Goal: Task Accomplishment & Management: Manage account settings

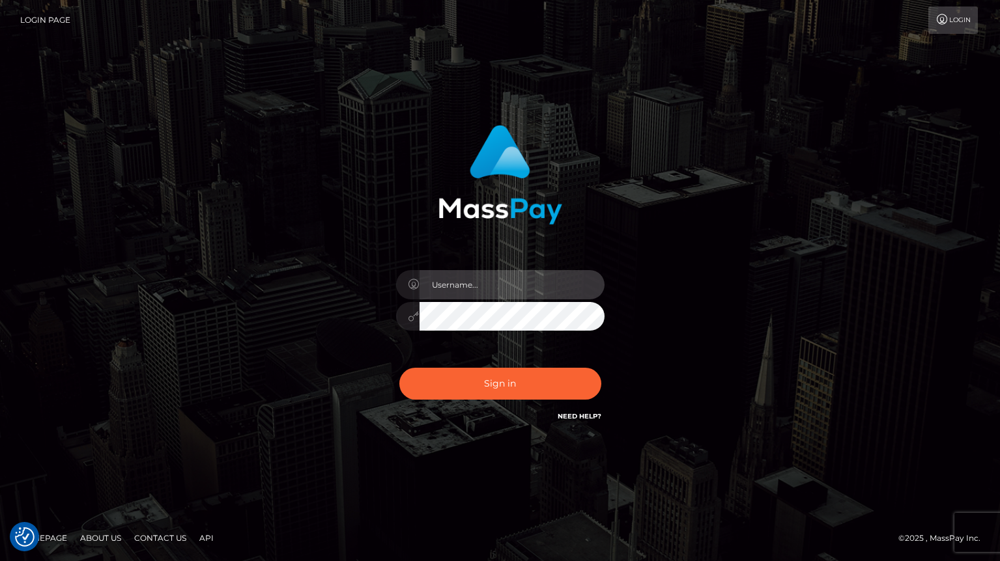
click at [478, 283] on input "text" at bounding box center [511, 284] width 185 height 29
type input "tatyanafansly1"
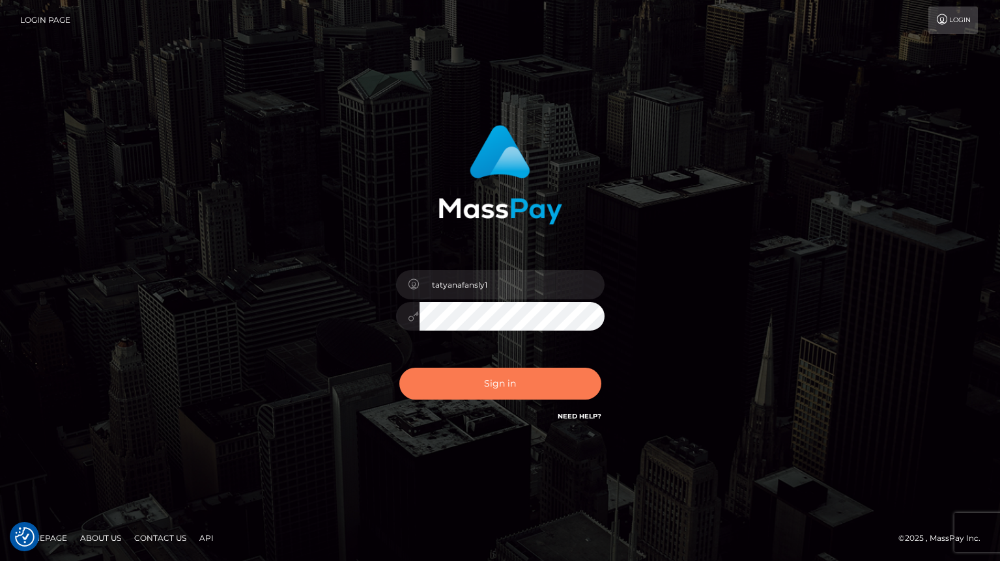
click at [502, 387] on button "Sign in" at bounding box center [500, 384] width 202 height 32
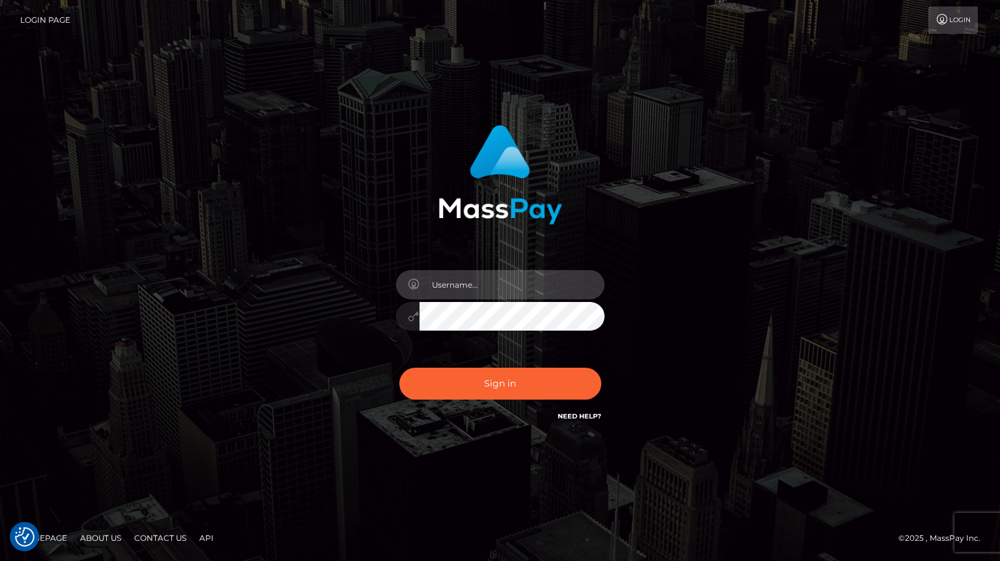
click at [505, 289] on input "text" at bounding box center [511, 284] width 185 height 29
type input "tatyanafansly1"
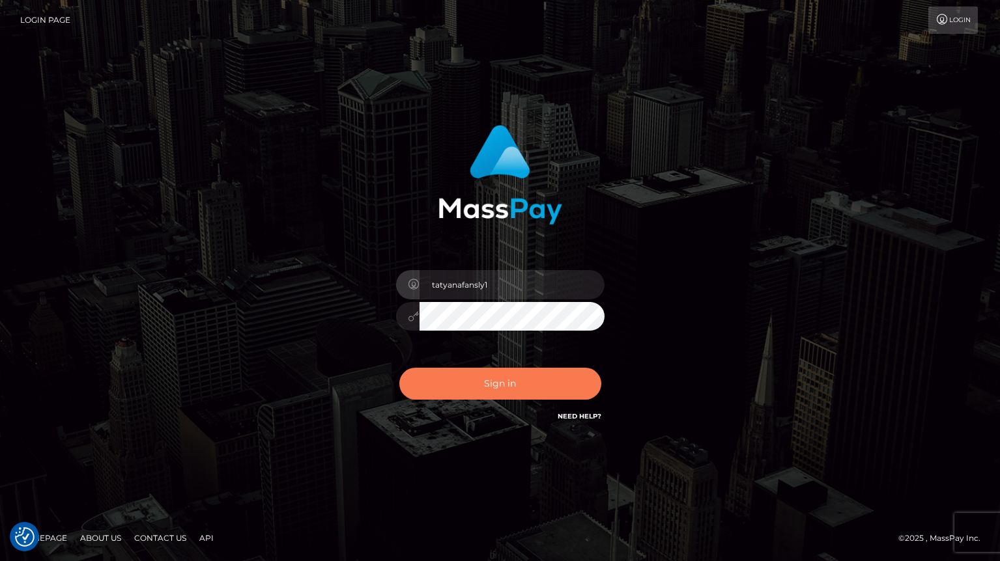
click at [498, 391] on button "Sign in" at bounding box center [500, 384] width 202 height 32
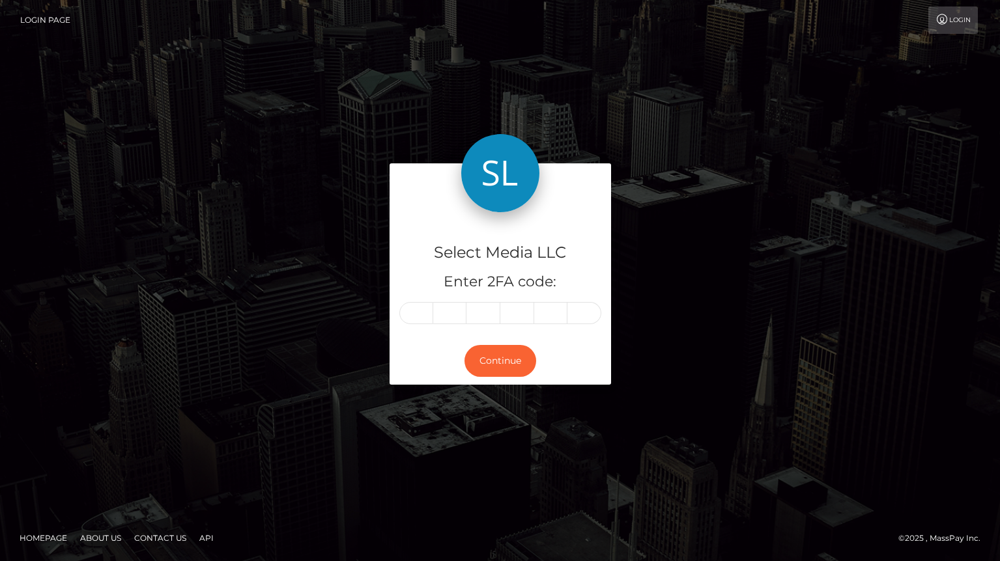
click at [415, 316] on input "text" at bounding box center [416, 313] width 34 height 22
type input "0"
type input "7"
type input "3"
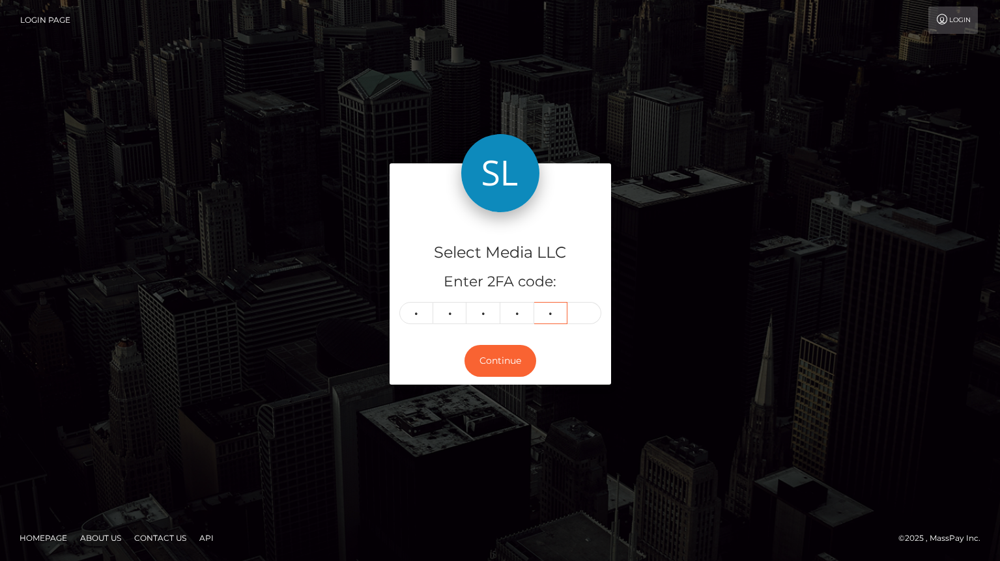
type input "1"
type input "3"
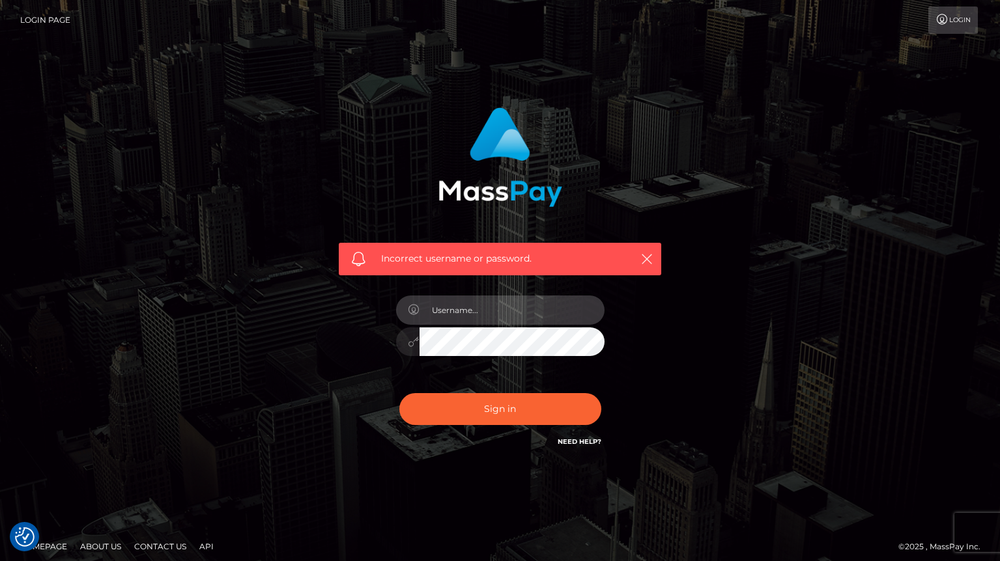
click at [468, 316] on input "text" at bounding box center [511, 310] width 185 height 29
type input "tatyanafansly1"
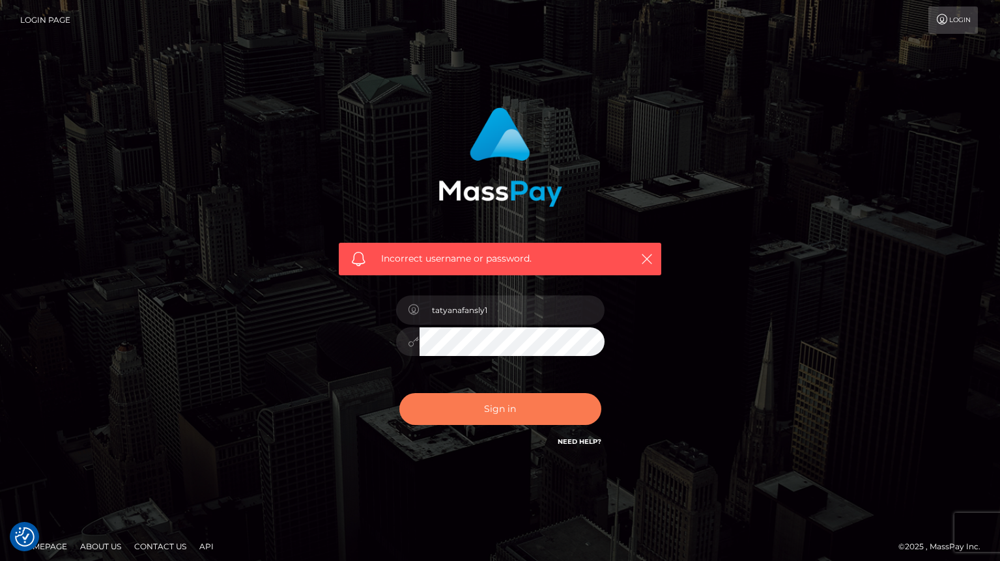
click at [494, 397] on button "Sign in" at bounding box center [500, 409] width 202 height 32
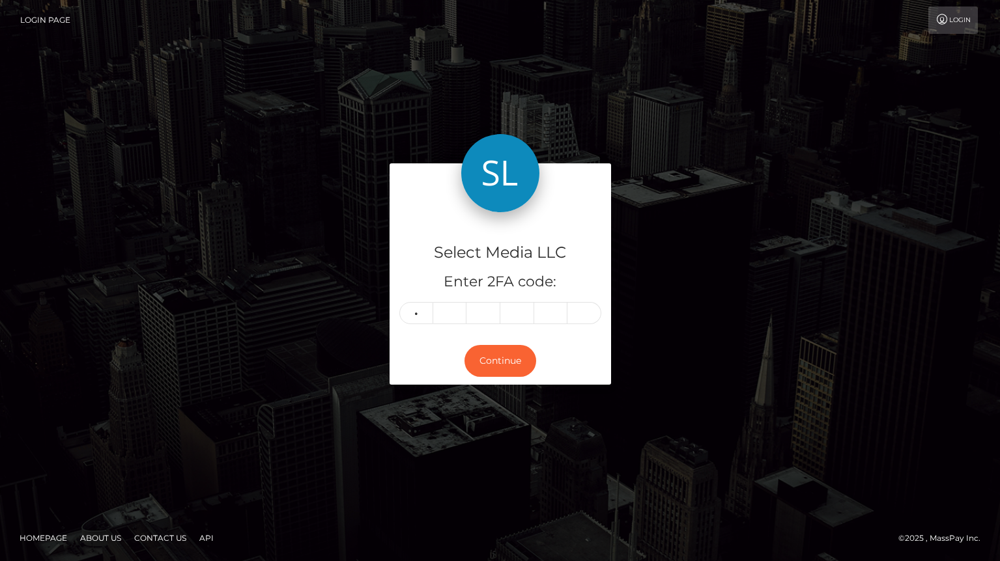
type input "5"
type input "8"
type input "5"
type input "4"
type input "6"
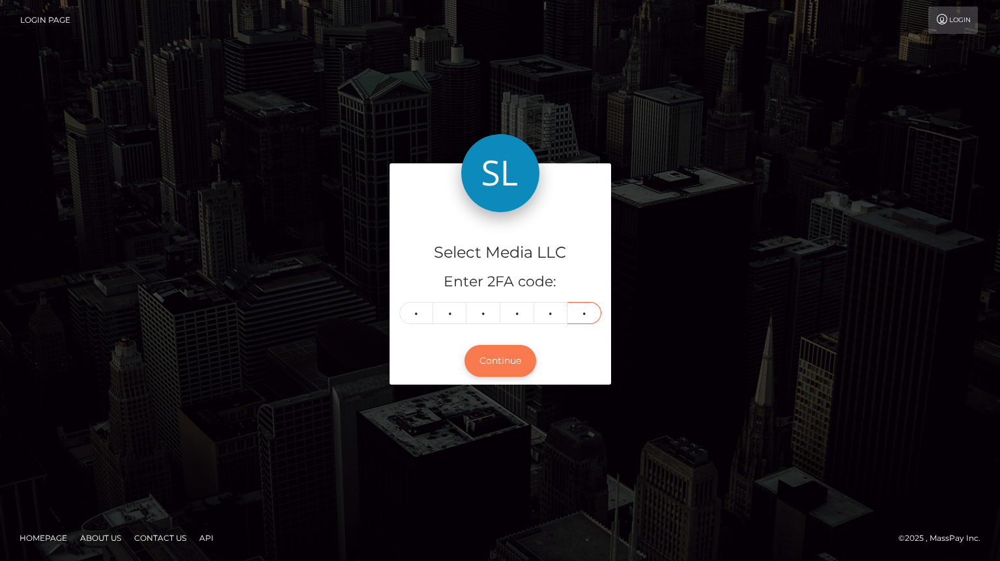
type input "0"
click at [486, 371] on button "Continue" at bounding box center [500, 361] width 72 height 32
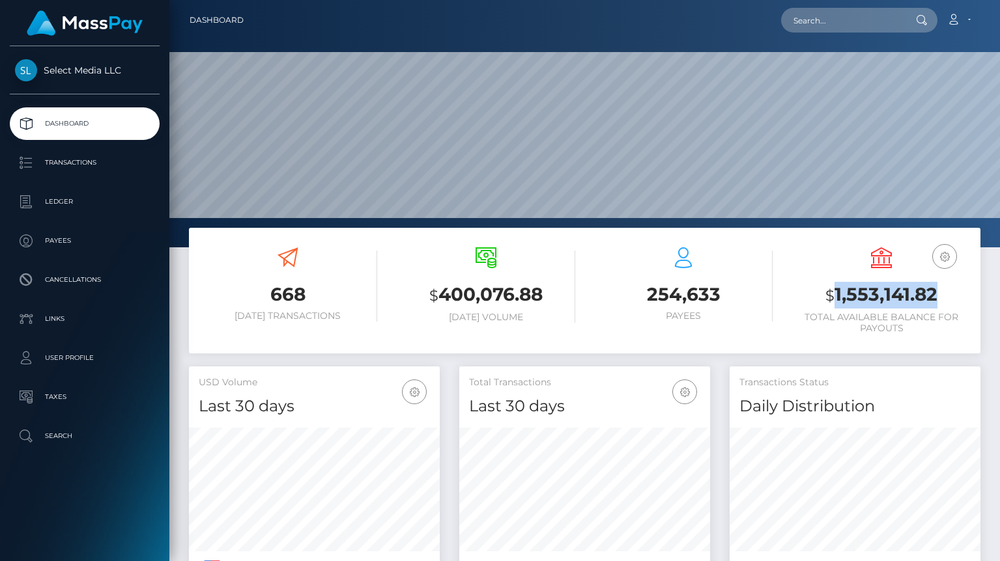
scroll to position [231, 251]
